Goal: Transaction & Acquisition: Purchase product/service

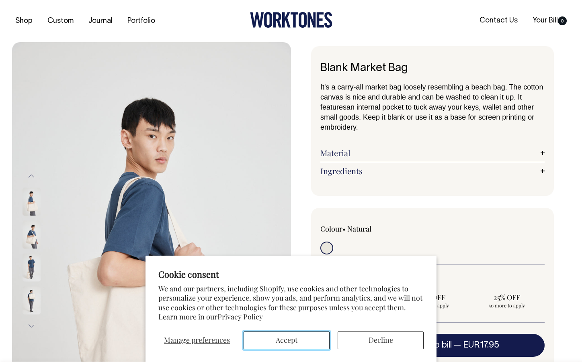
click at [300, 343] on button "Accept" at bounding box center [286, 341] width 86 height 18
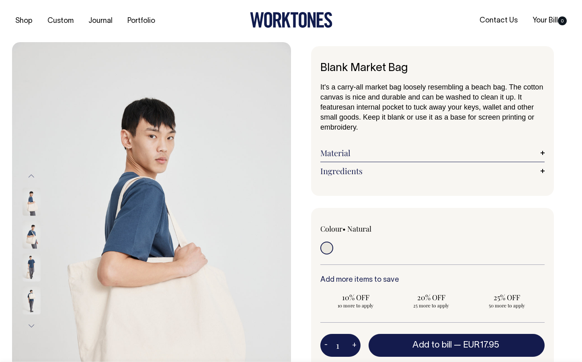
click at [36, 203] on img at bounding box center [32, 202] width 18 height 28
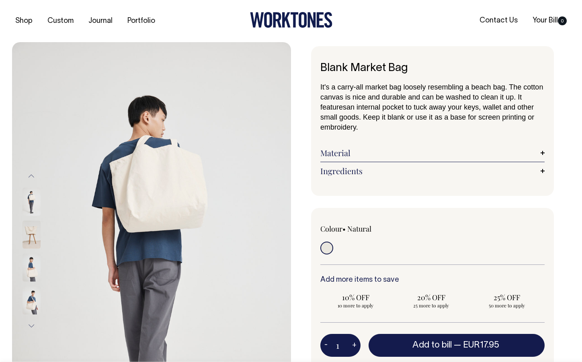
click at [327, 249] on input "radio" at bounding box center [326, 248] width 13 height 13
click at [322, 249] on input "radio" at bounding box center [326, 248] width 13 height 13
click at [32, 200] on img at bounding box center [32, 202] width 18 height 28
click at [28, 264] on img at bounding box center [32, 268] width 18 height 28
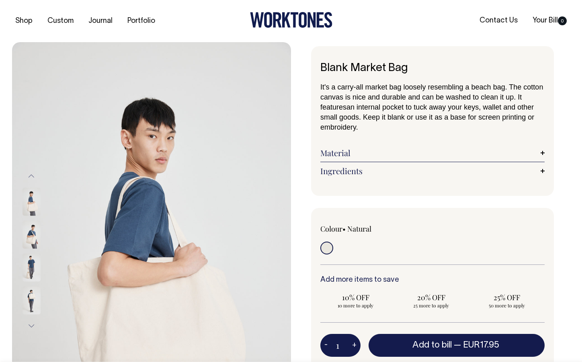
click at [27, 233] on img at bounding box center [32, 235] width 18 height 28
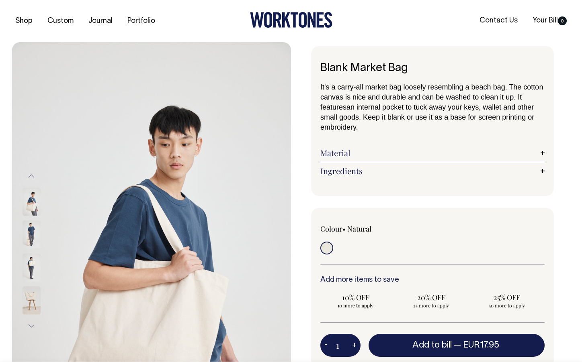
click at [32, 264] on img at bounding box center [32, 268] width 18 height 28
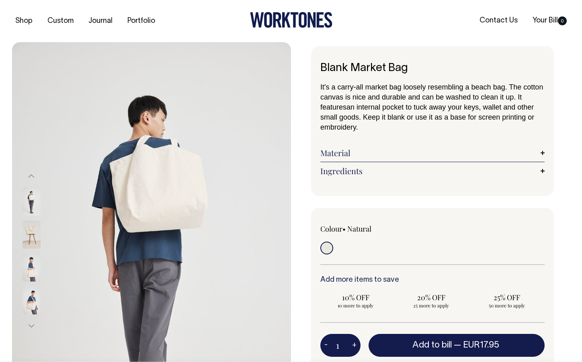
click at [31, 310] on img at bounding box center [32, 300] width 18 height 28
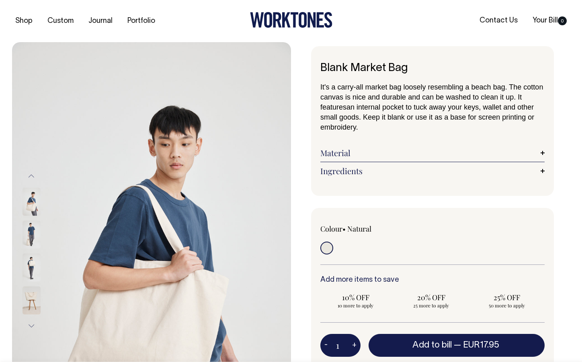
click at [29, 301] on img at bounding box center [32, 300] width 18 height 28
